Goal: Task Accomplishment & Management: Manage account settings

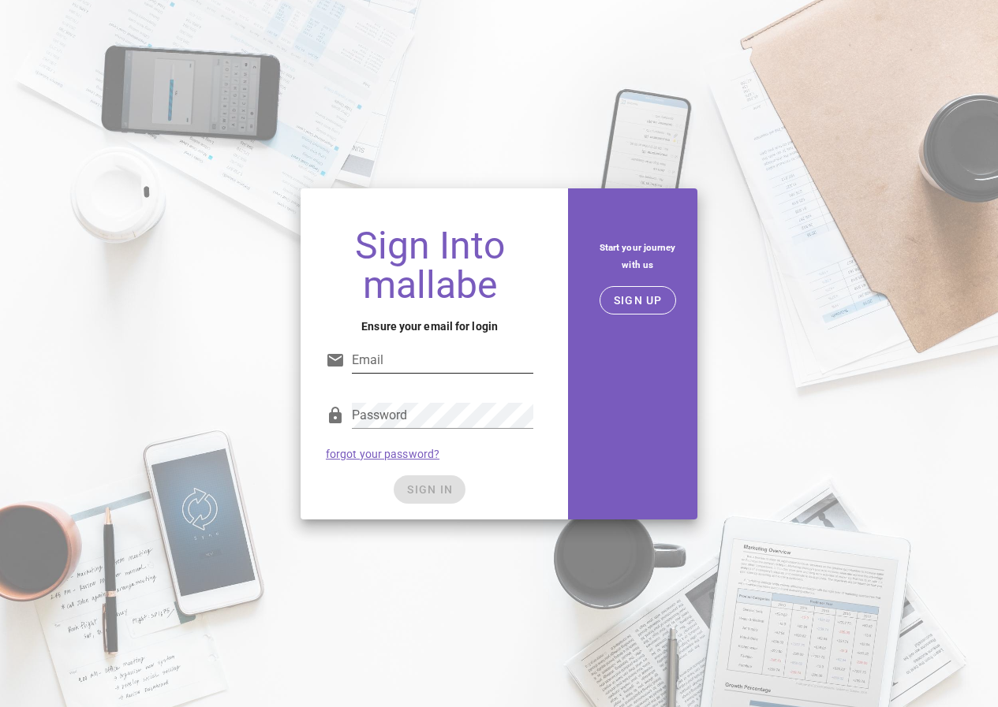
click at [402, 356] on input "Email" at bounding box center [442, 360] width 181 height 25
type input "i155757@dac.unicamp.br"
click at [401, 400] on div "Password" at bounding box center [429, 420] width 207 height 52
click at [410, 482] on button "SIGN IN" at bounding box center [430, 490] width 72 height 28
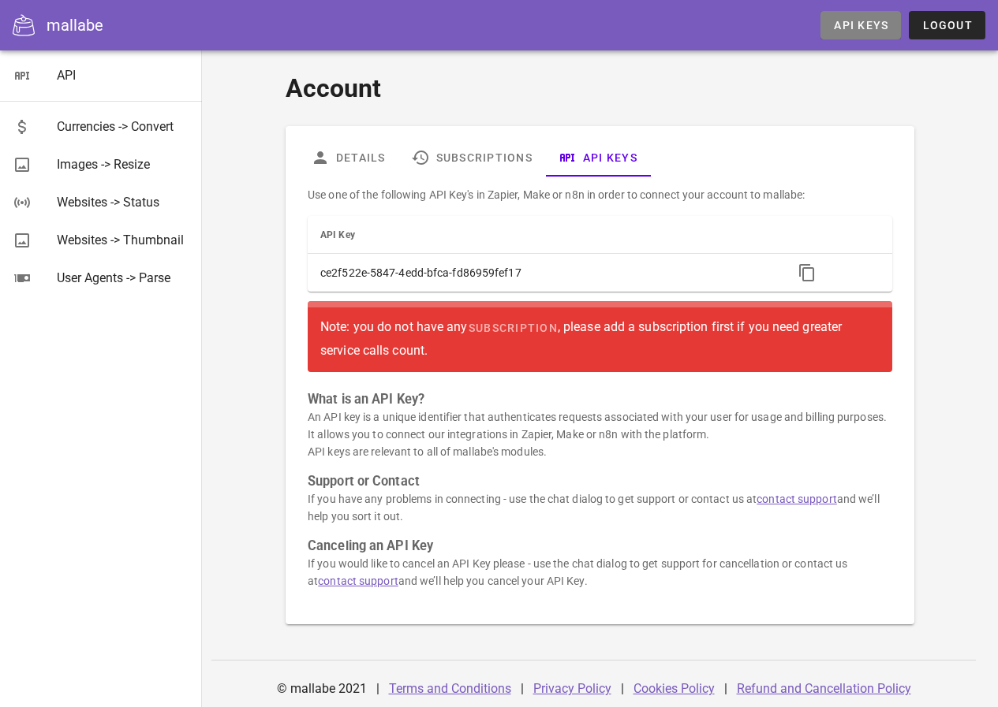
click at [853, 26] on span "API Keys" at bounding box center [860, 25] width 55 height 13
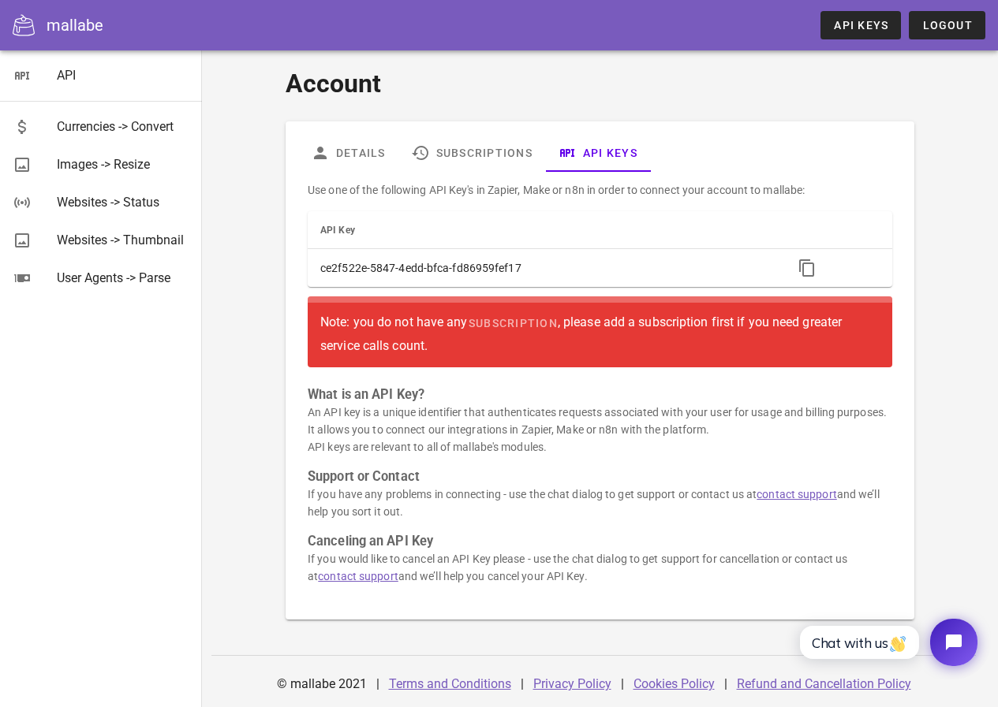
scroll to position [6, 0]
